Goal: Task Accomplishment & Management: Complete application form

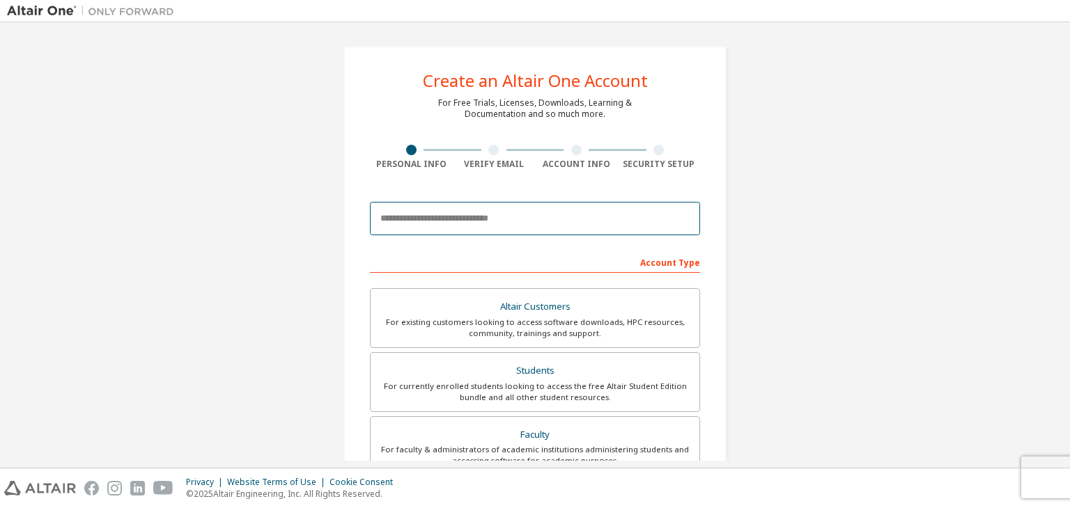
click at [463, 224] on input "email" at bounding box center [535, 218] width 330 height 33
type input "**********"
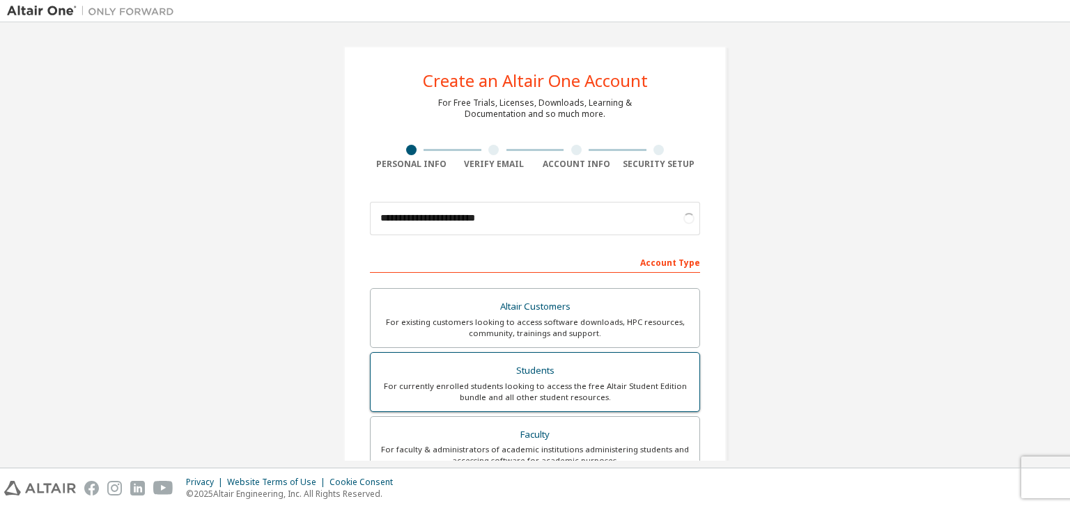
click at [521, 373] on div "Students" at bounding box center [535, 372] width 312 height 20
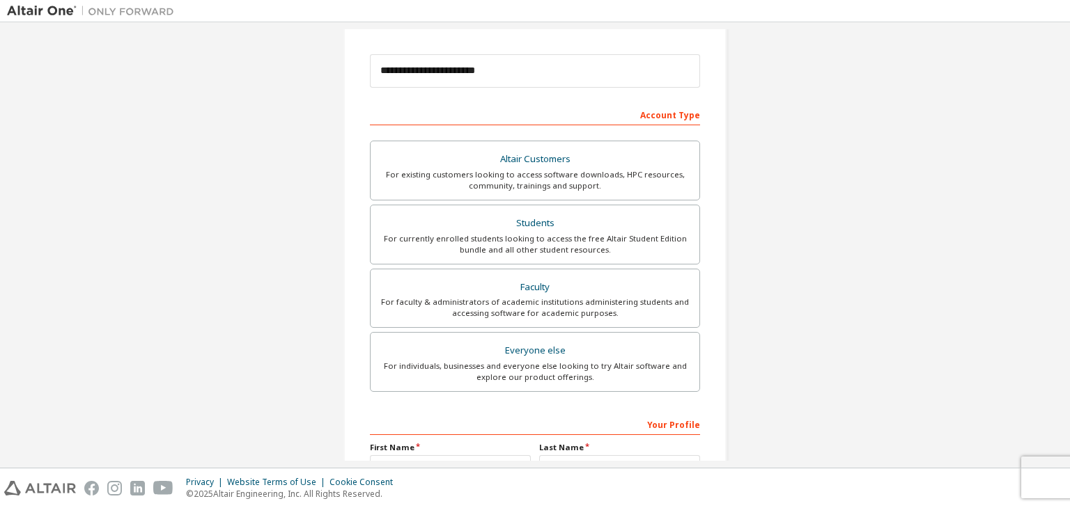
scroll to position [303, 0]
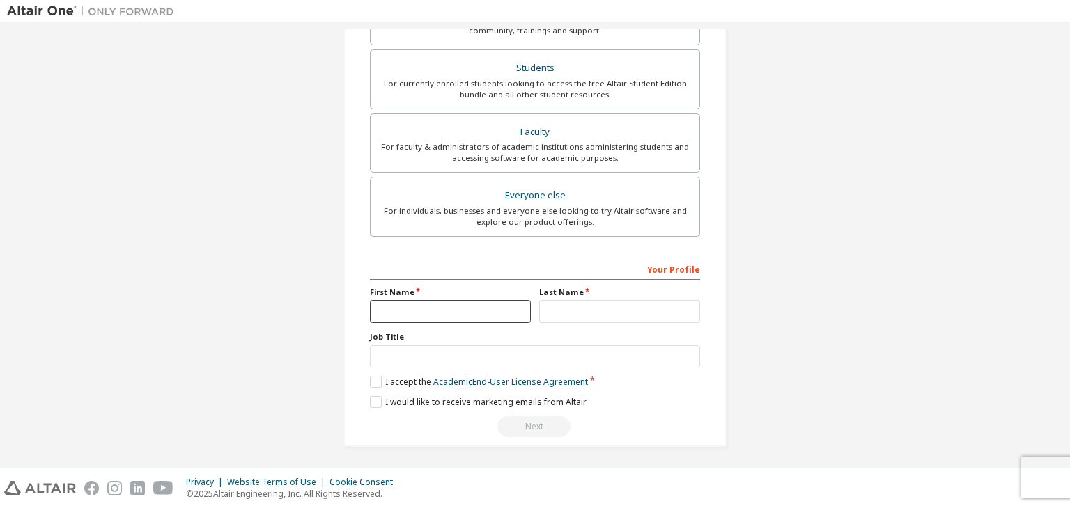
click at [475, 307] on input "text" at bounding box center [450, 311] width 161 height 23
click at [550, 316] on input "text" at bounding box center [619, 311] width 161 height 23
click at [468, 310] on input "*********" at bounding box center [450, 311] width 161 height 23
type input "*"
type input "*******"
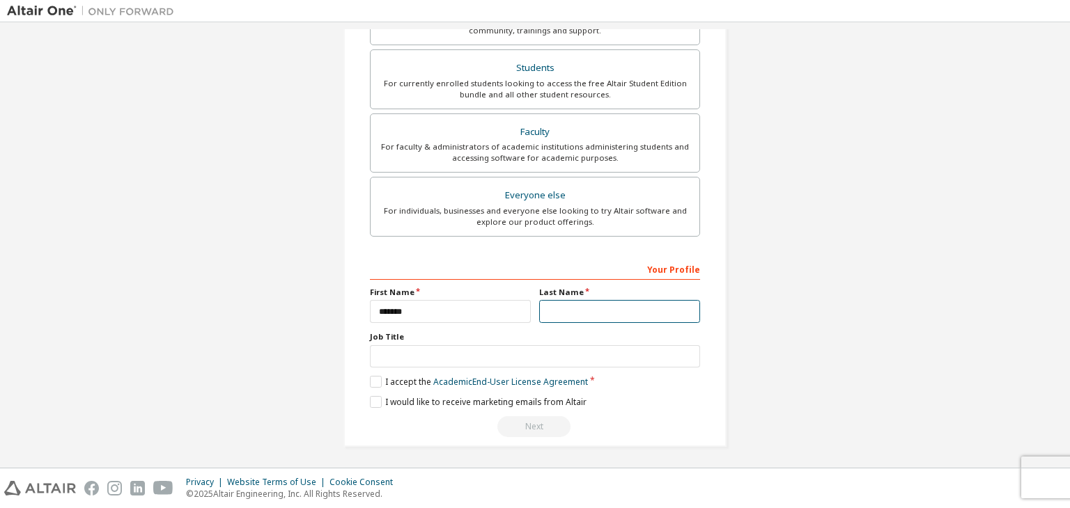
click at [561, 310] on input "text" at bounding box center [619, 311] width 161 height 23
type input "*"
click at [371, 376] on label "I accept the Academic End-User License Agreement" at bounding box center [479, 382] width 218 height 12
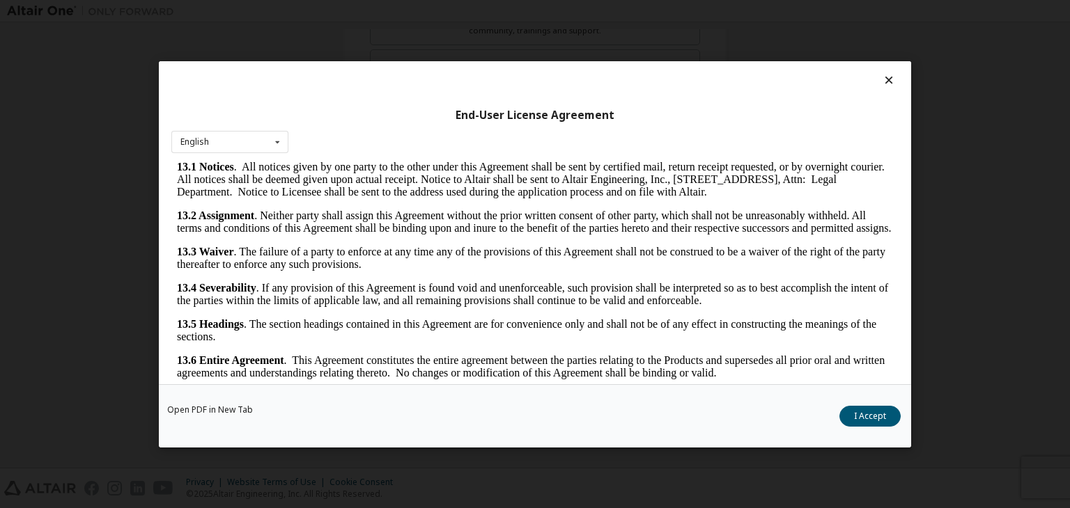
scroll to position [2327, 0]
click at [871, 407] on button "I Accept" at bounding box center [869, 416] width 61 height 21
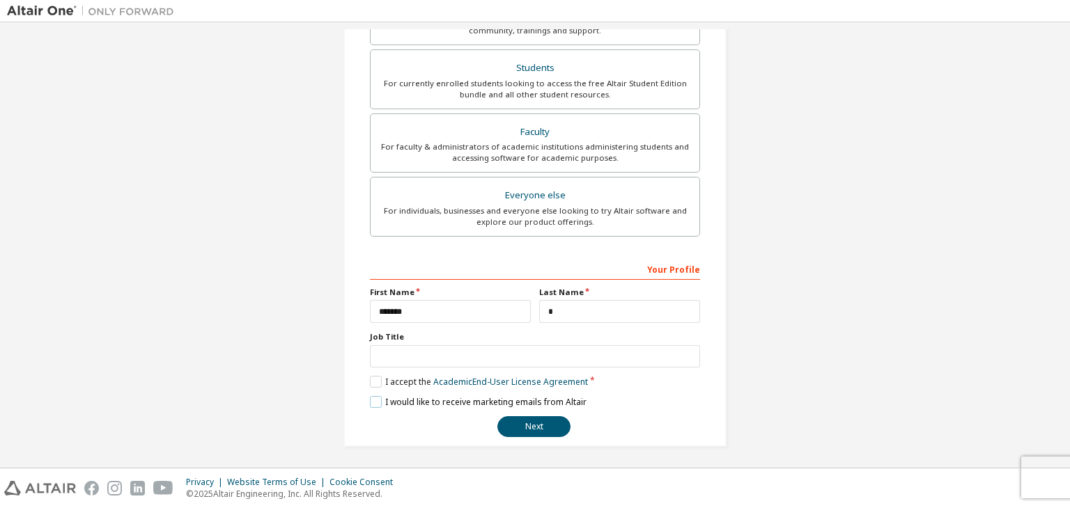
click at [372, 399] on label "I would like to receive marketing emails from Altair" at bounding box center [478, 402] width 217 height 12
click at [521, 423] on button "Next" at bounding box center [533, 427] width 73 height 21
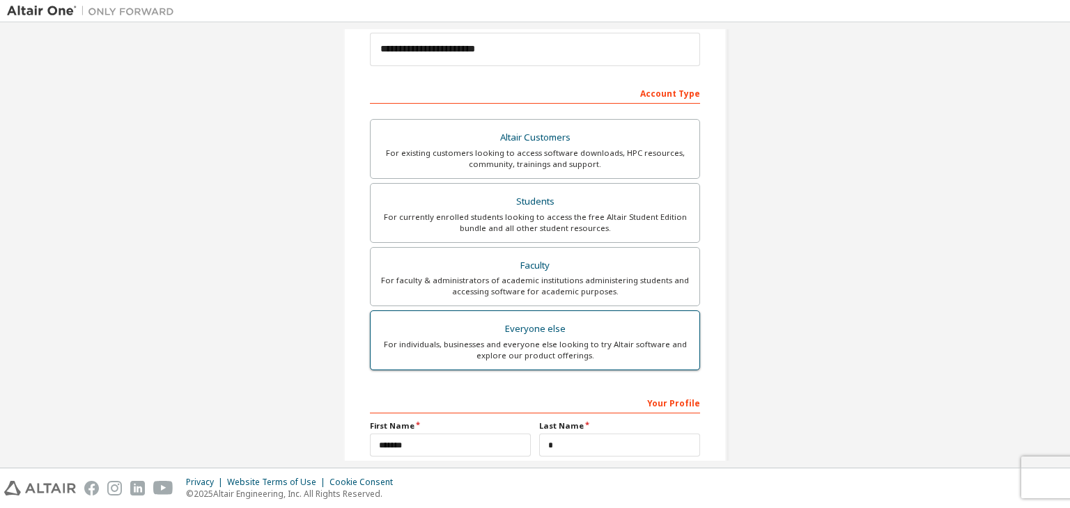
scroll to position [0, 0]
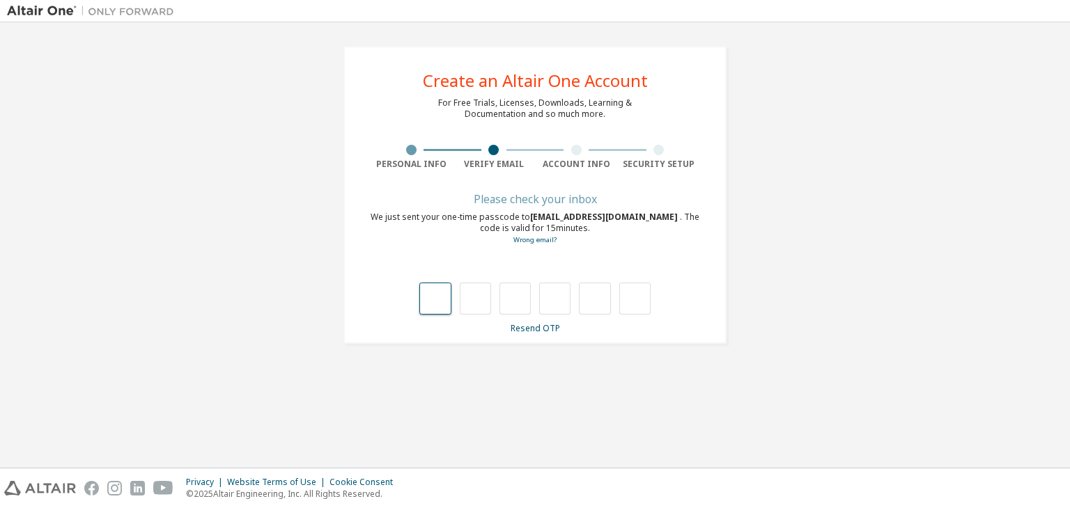
type input "*"
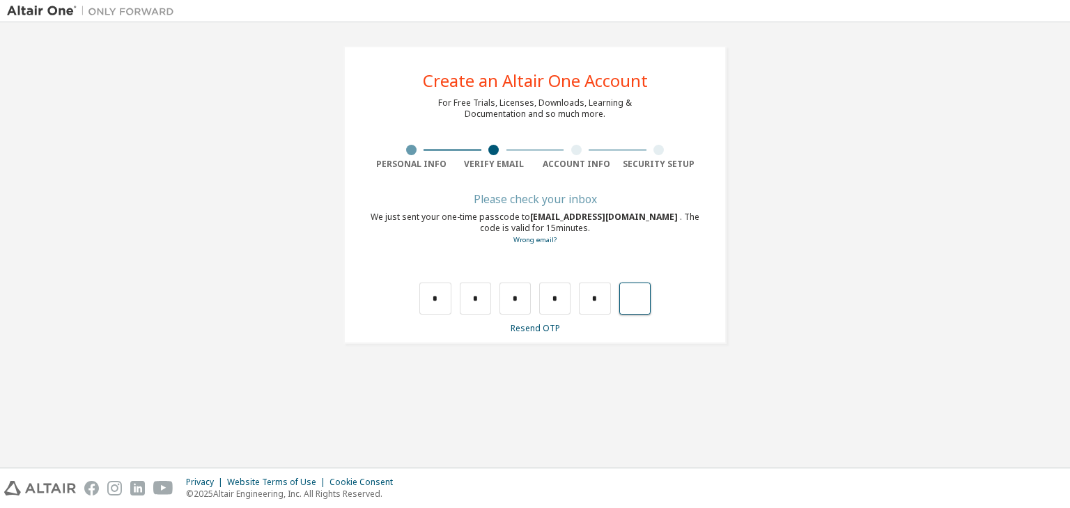
type input "*"
